Goal: Task Accomplishment & Management: Manage account settings

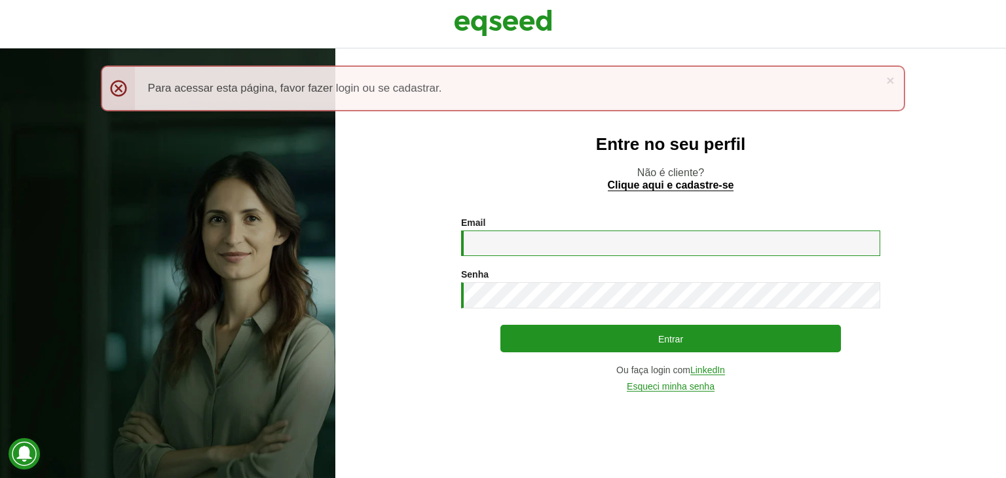
type input "**********"
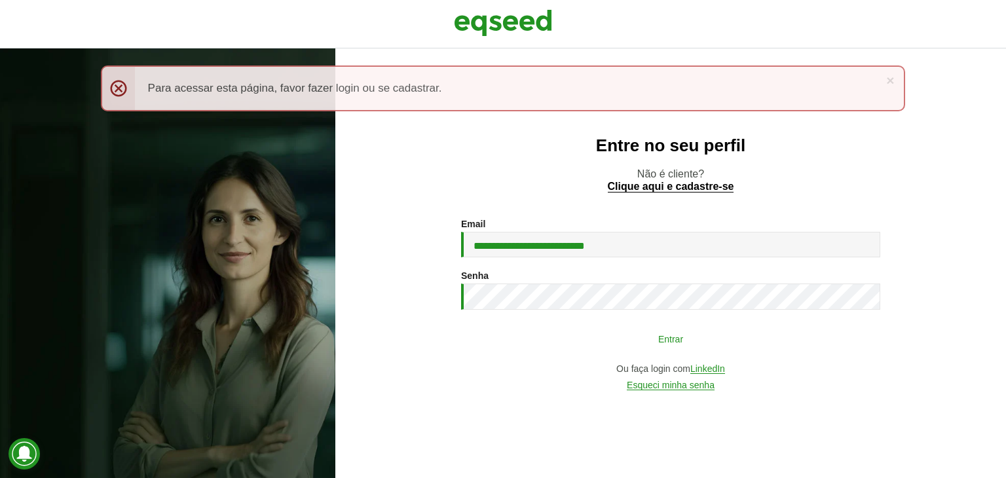
click at [559, 333] on button "Entrar" at bounding box center [670, 338] width 341 height 25
